Goal: Information Seeking & Learning: Check status

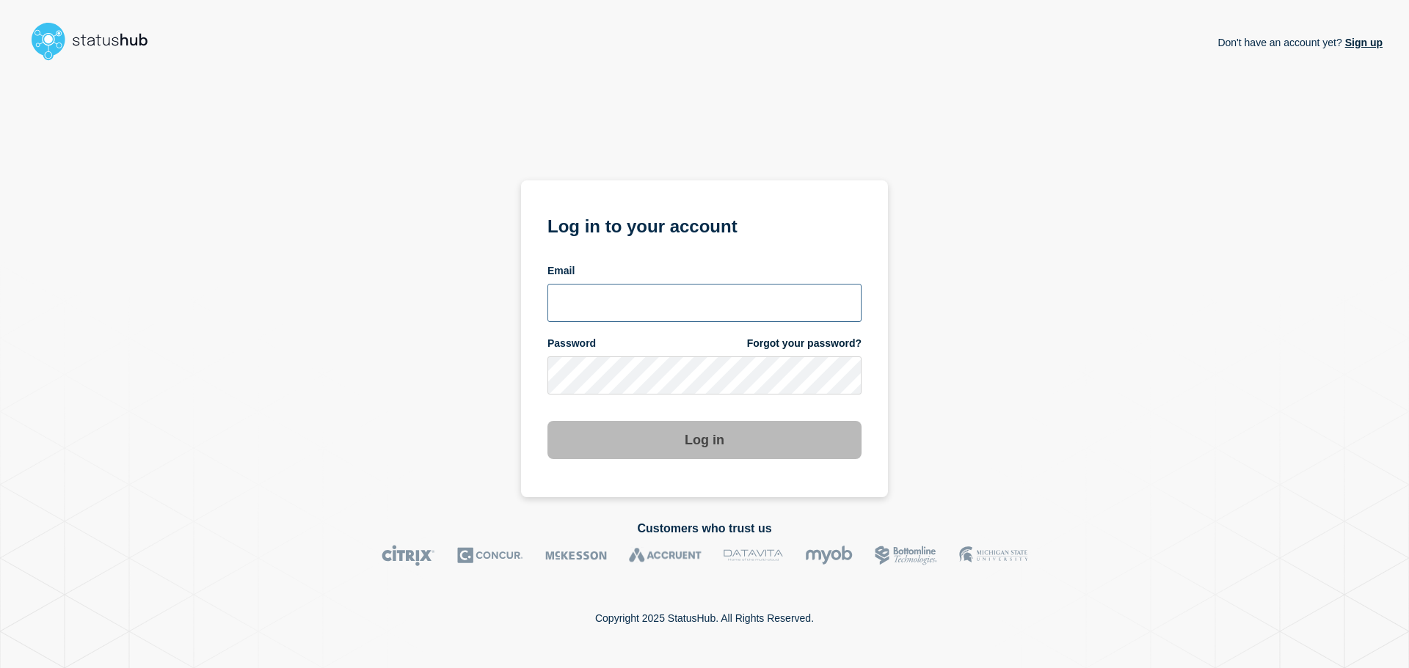
type input "xandra.martens@conexon.us"
click at [745, 444] on button "Log in" at bounding box center [704, 440] width 314 height 38
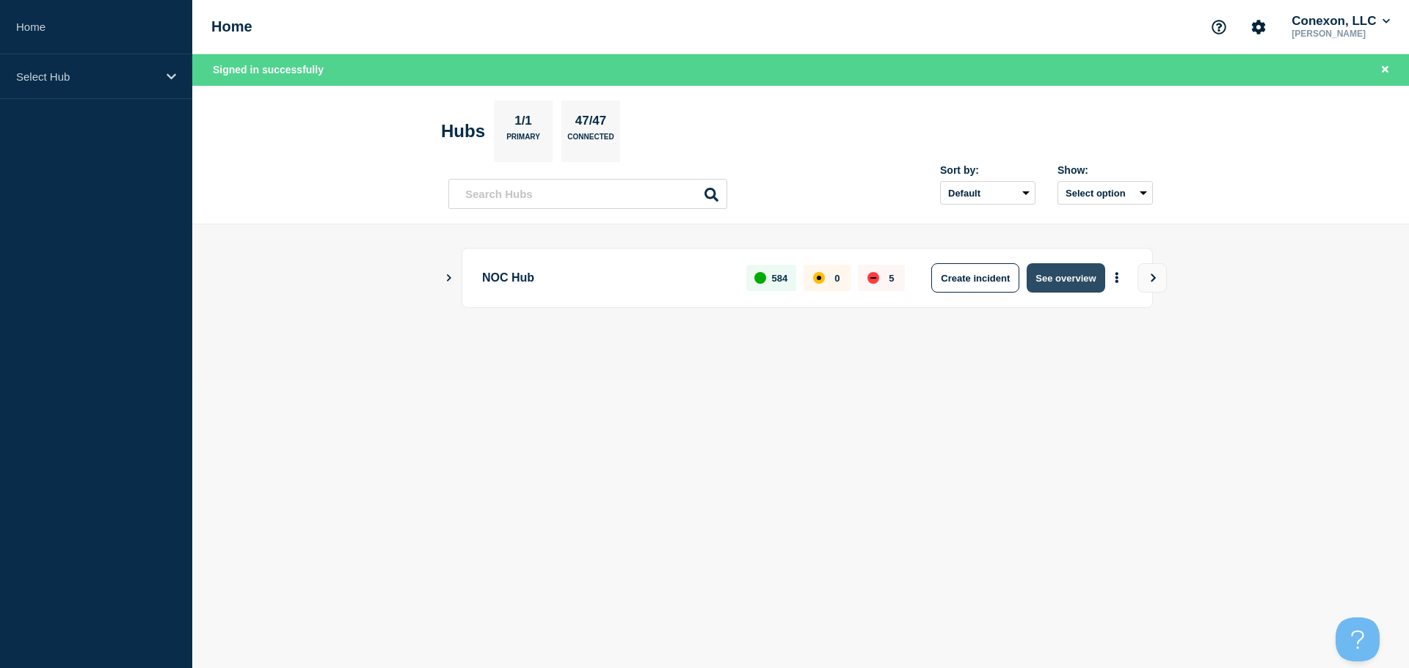
click at [1048, 277] on button "See overview" at bounding box center [1065, 277] width 78 height 29
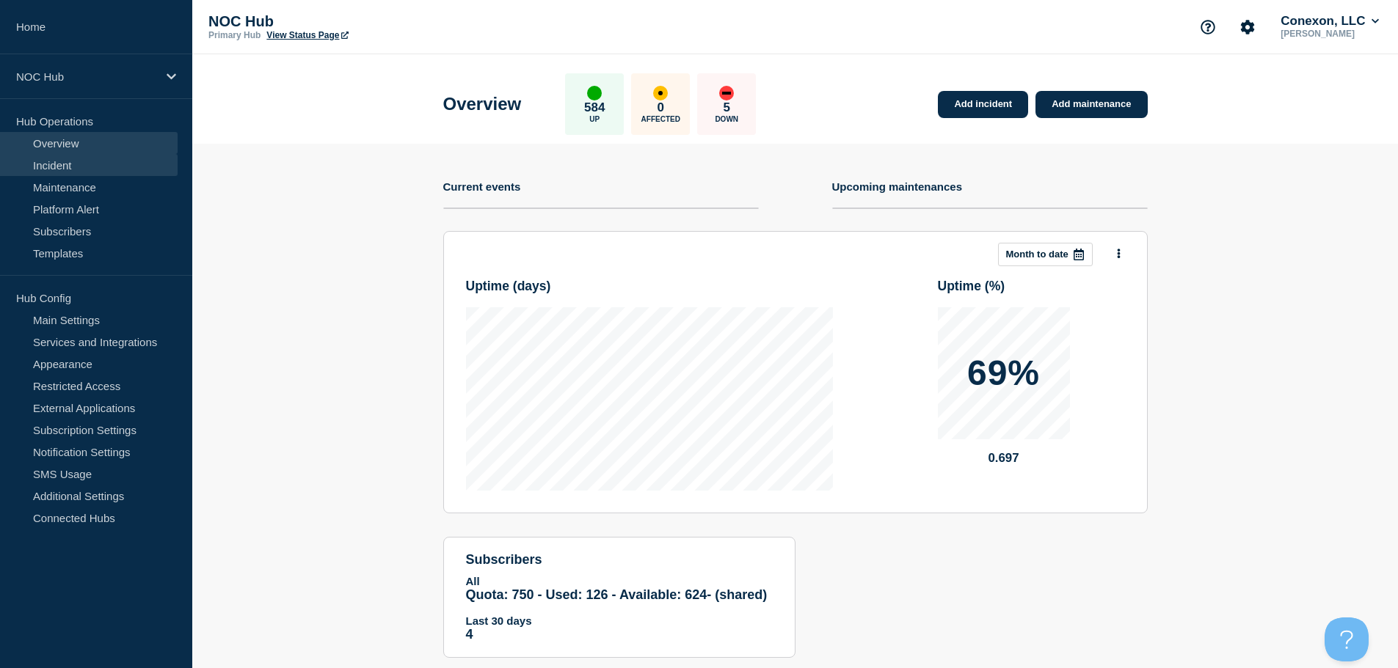
click at [70, 161] on link "Incident" at bounding box center [89, 165] width 178 height 22
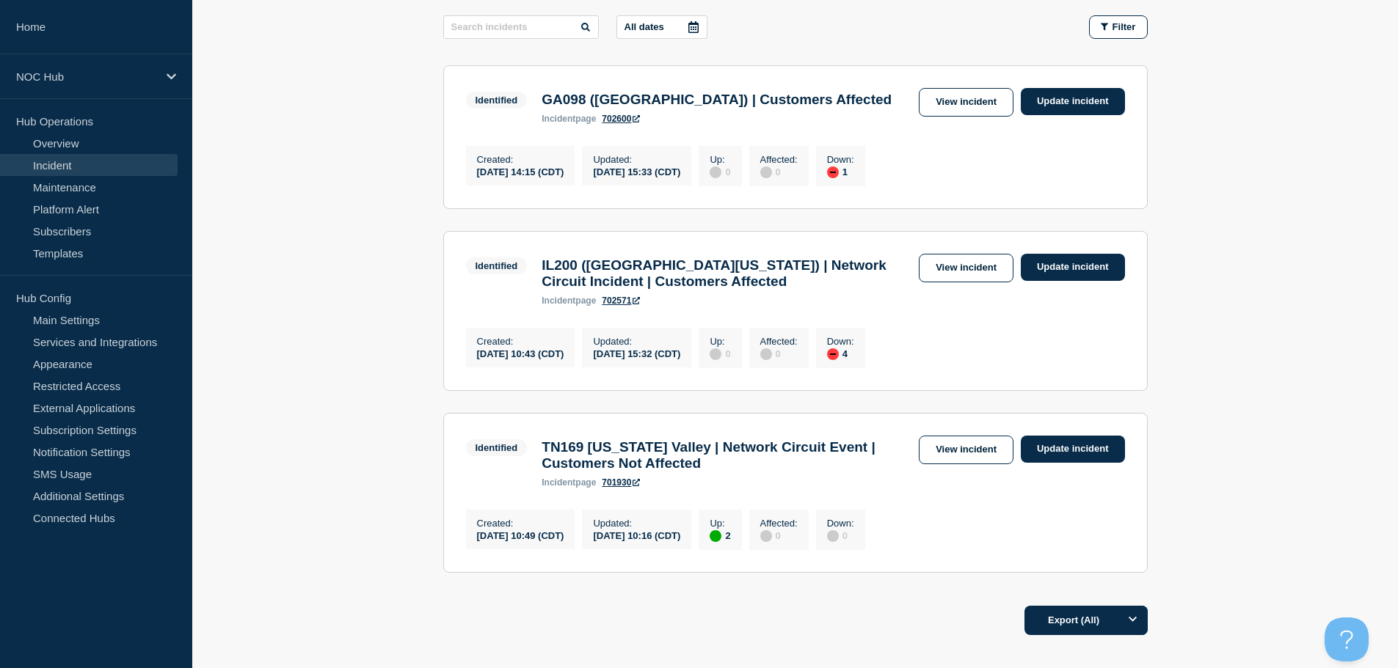
scroll to position [215, 0]
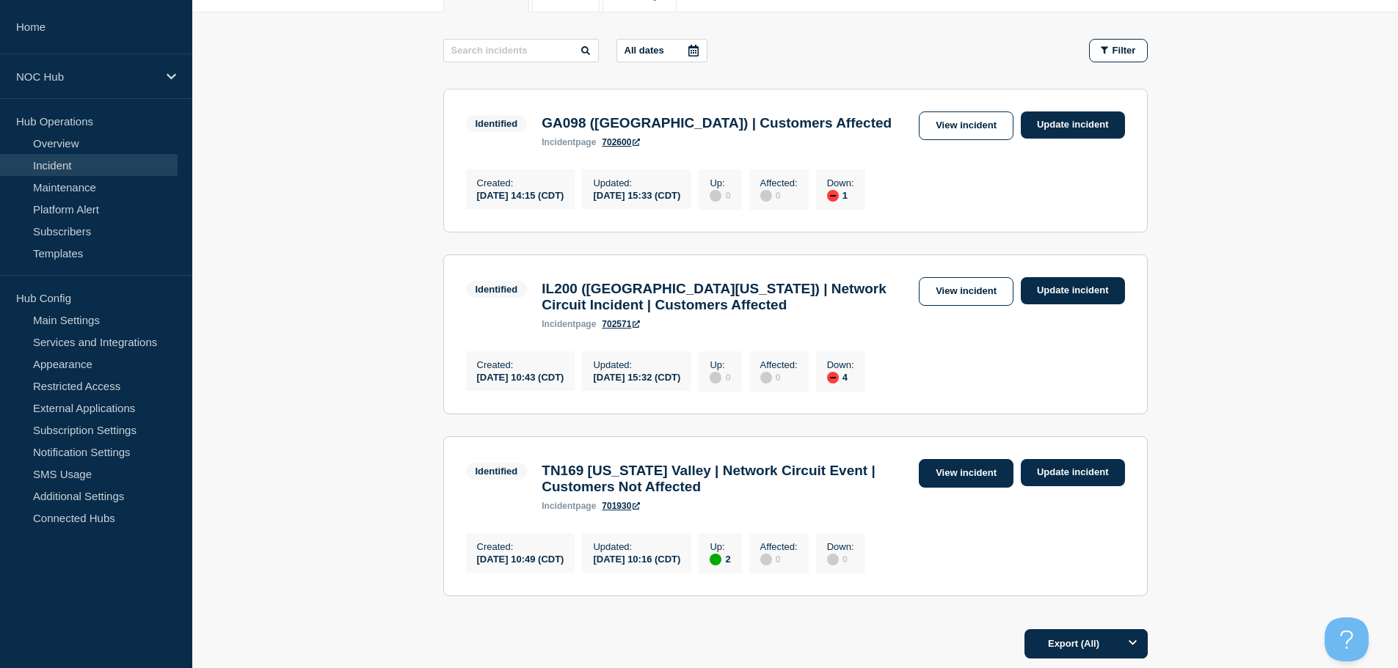
click at [966, 484] on link "View incident" at bounding box center [966, 473] width 95 height 29
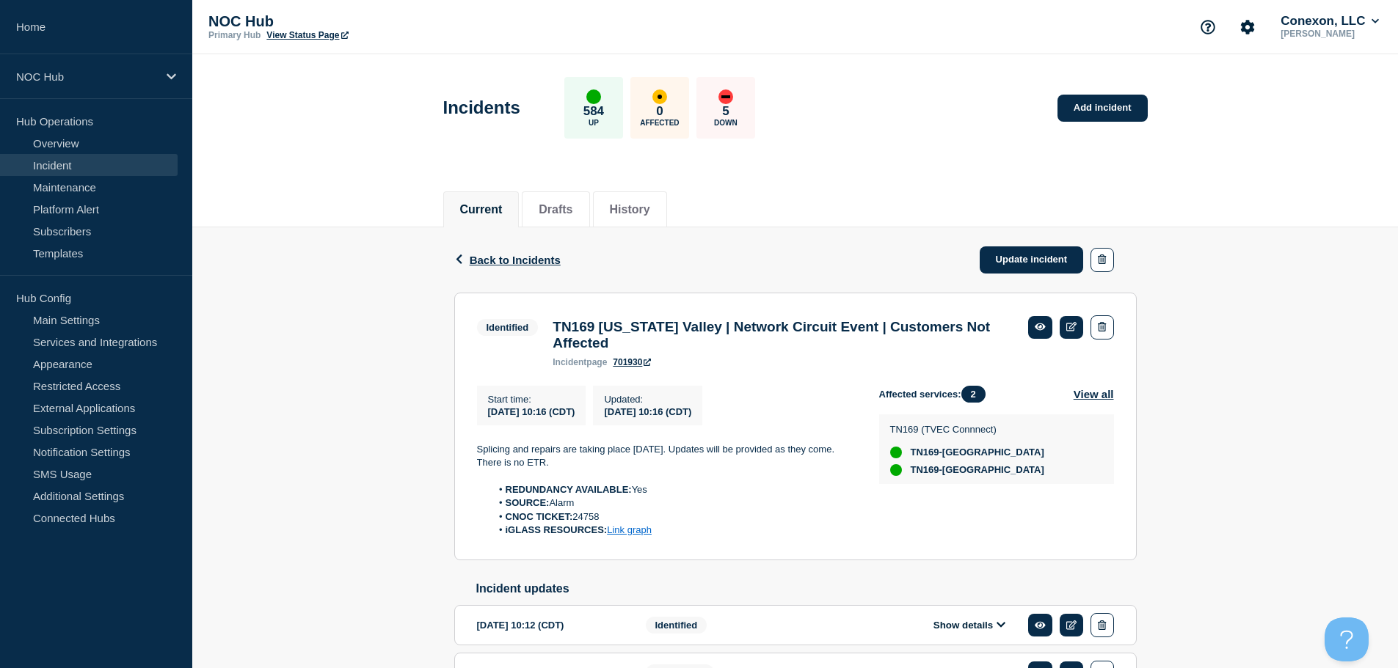
click at [584, 522] on li "CNOC TICKET: 24758" at bounding box center [673, 517] width 365 height 13
copy li "24758"
click at [511, 260] on span "Back to Incidents" at bounding box center [515, 260] width 91 height 12
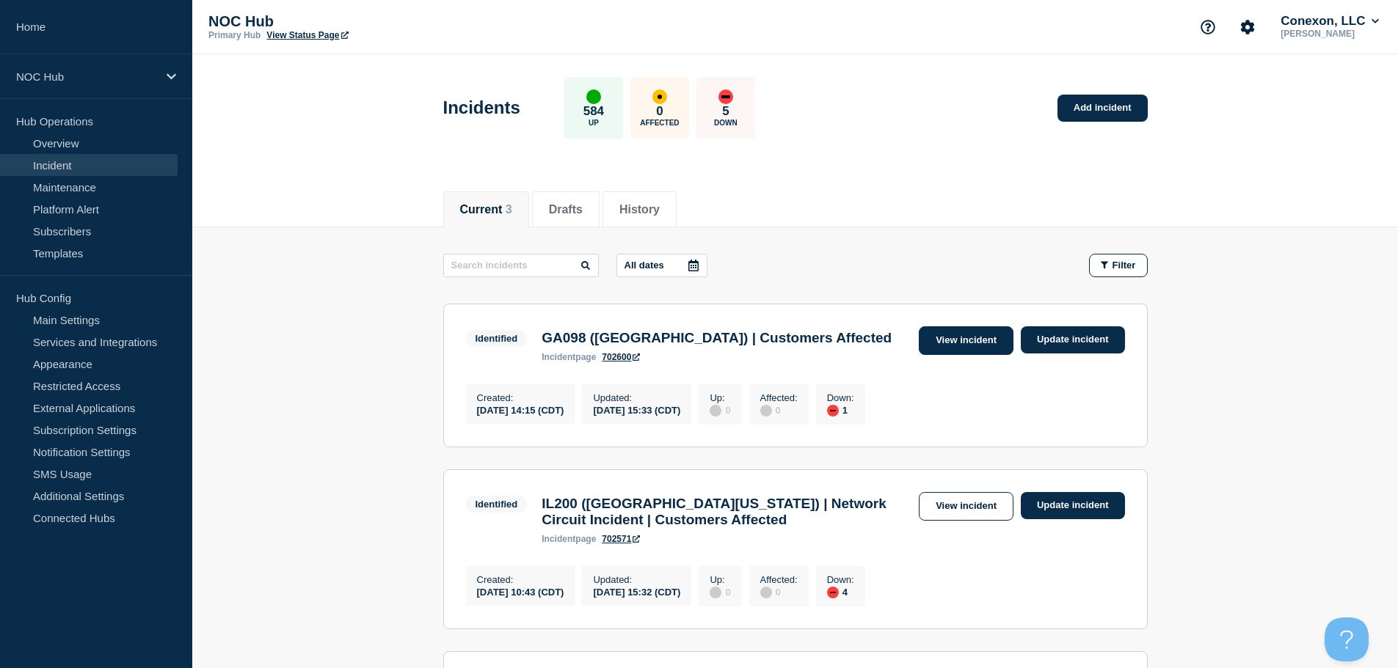
click at [939, 335] on link "View incident" at bounding box center [966, 340] width 95 height 29
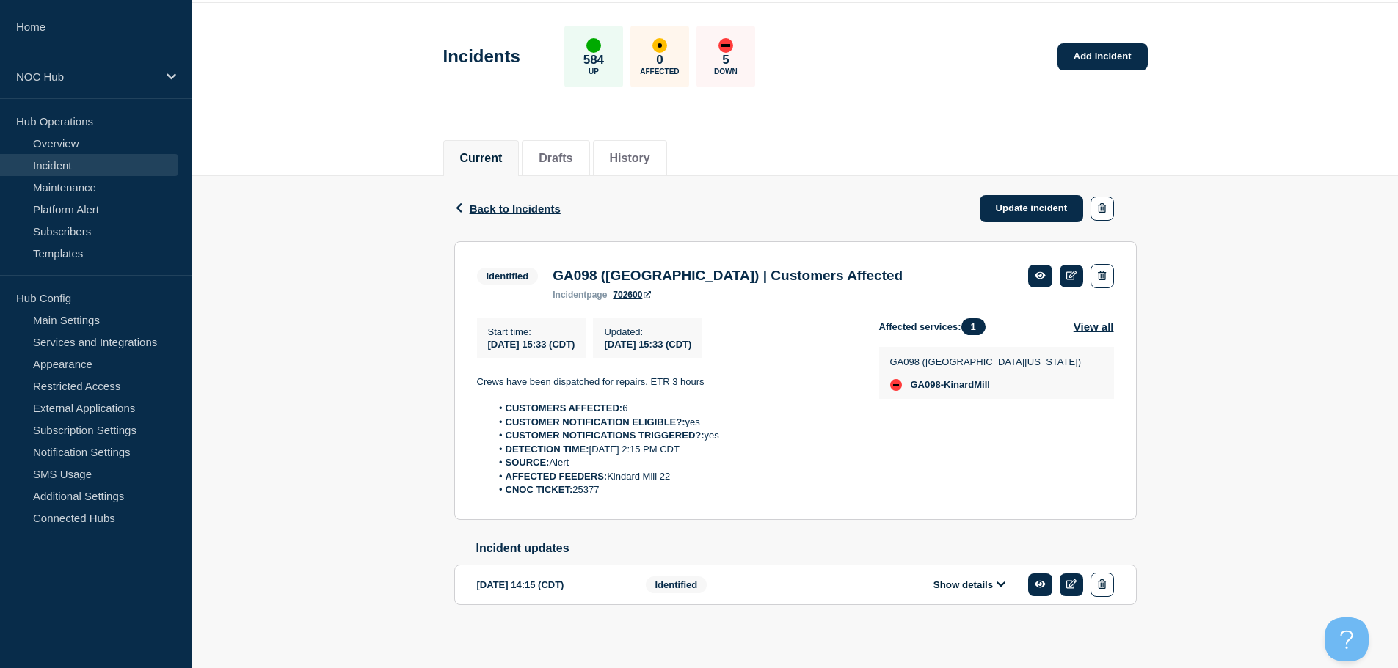
scroll to position [66, 0]
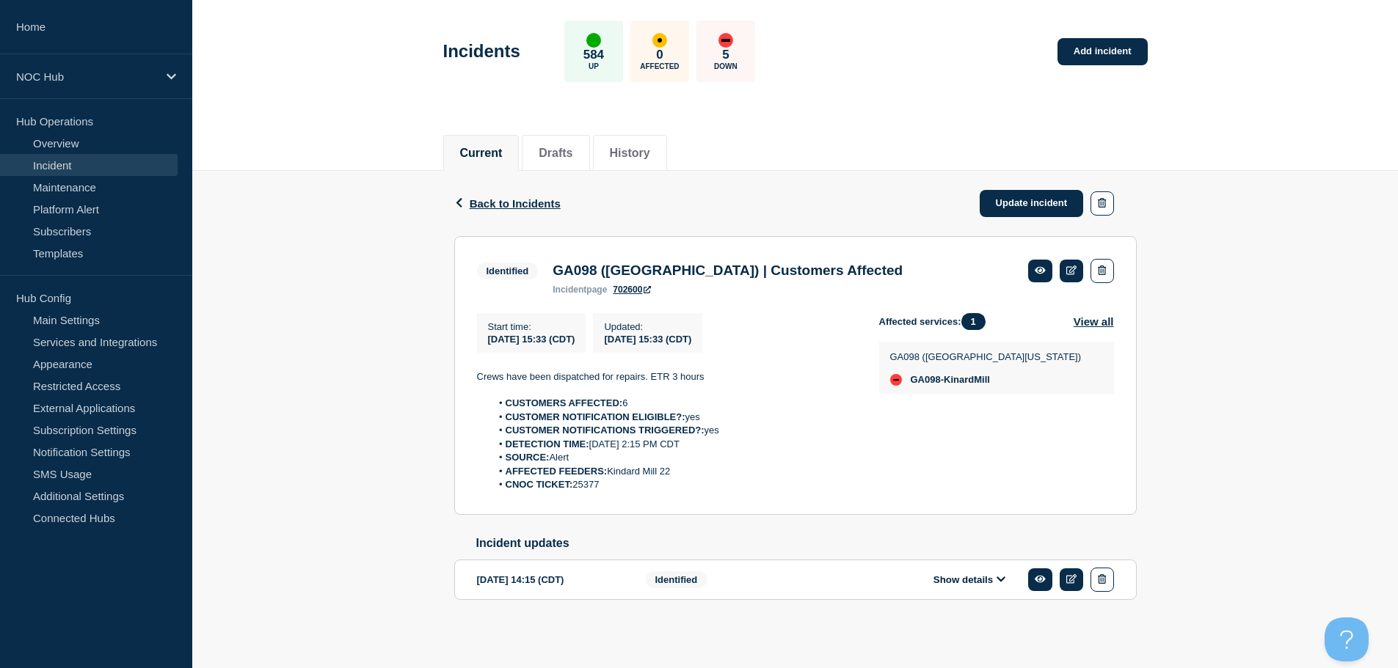
click at [63, 160] on link "Incident" at bounding box center [89, 165] width 178 height 22
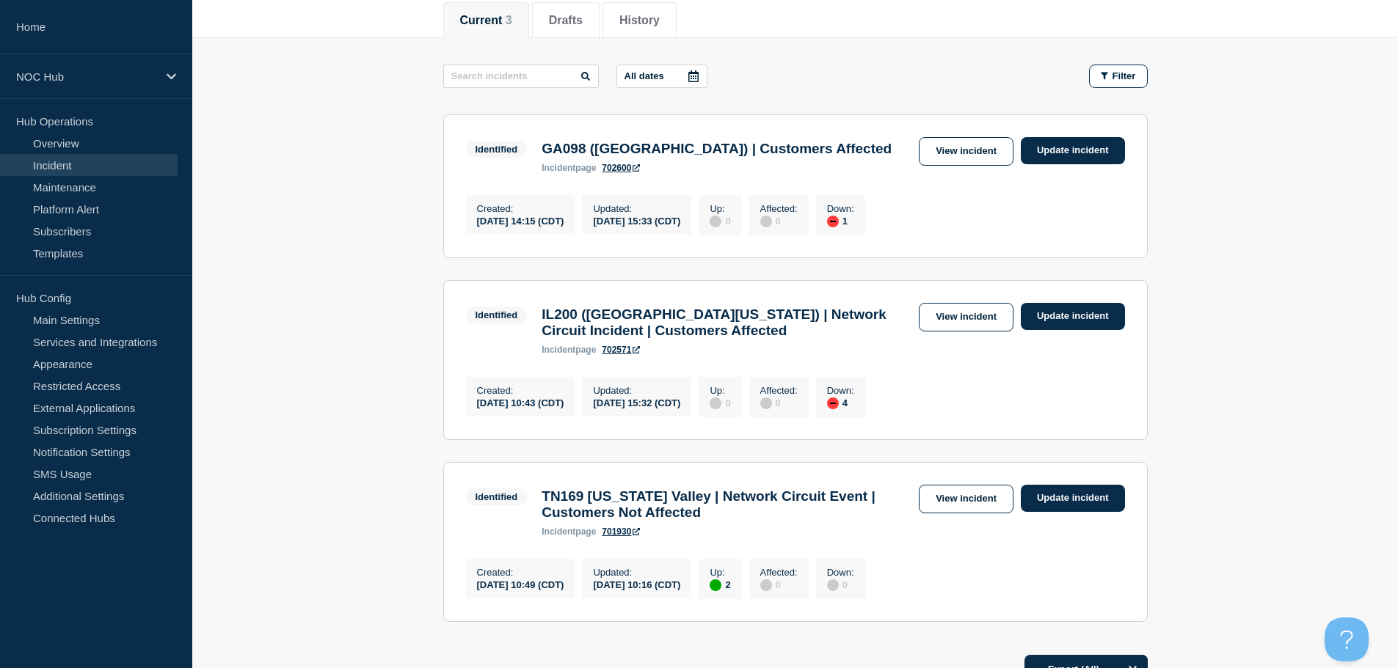
scroll to position [215, 0]
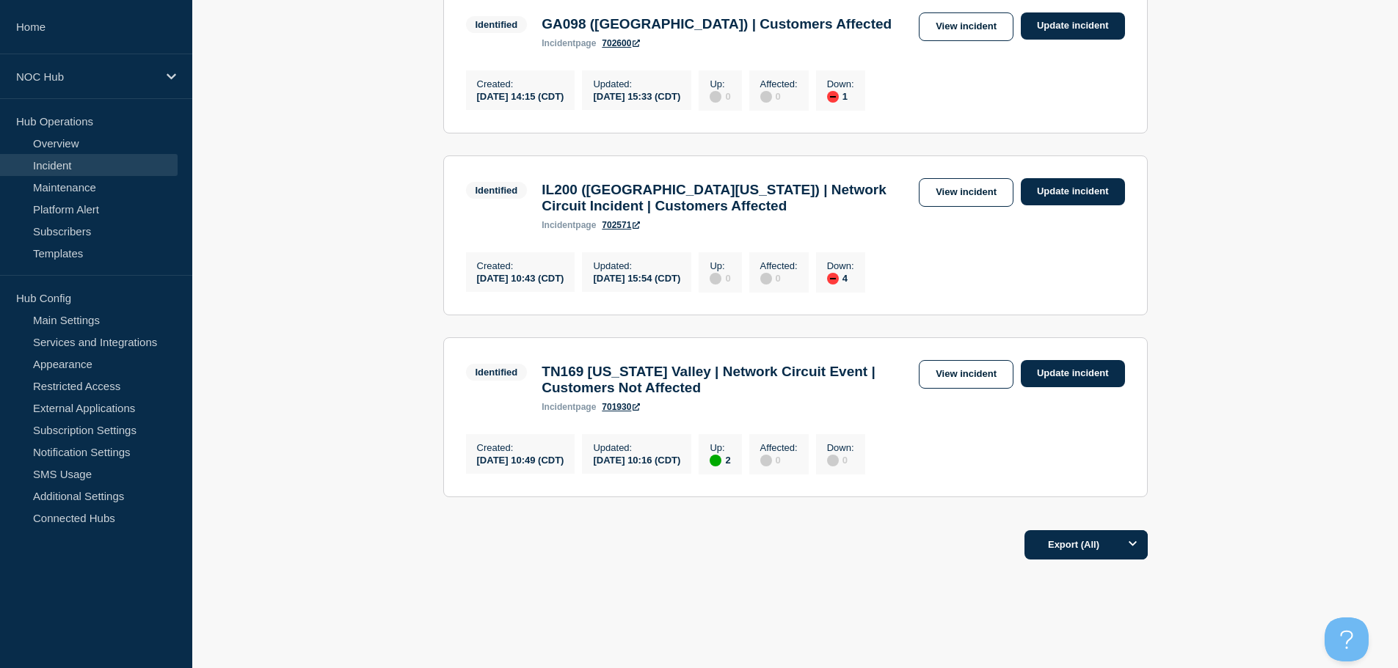
scroll to position [288, 0]
